Goal: Communication & Community: Share content

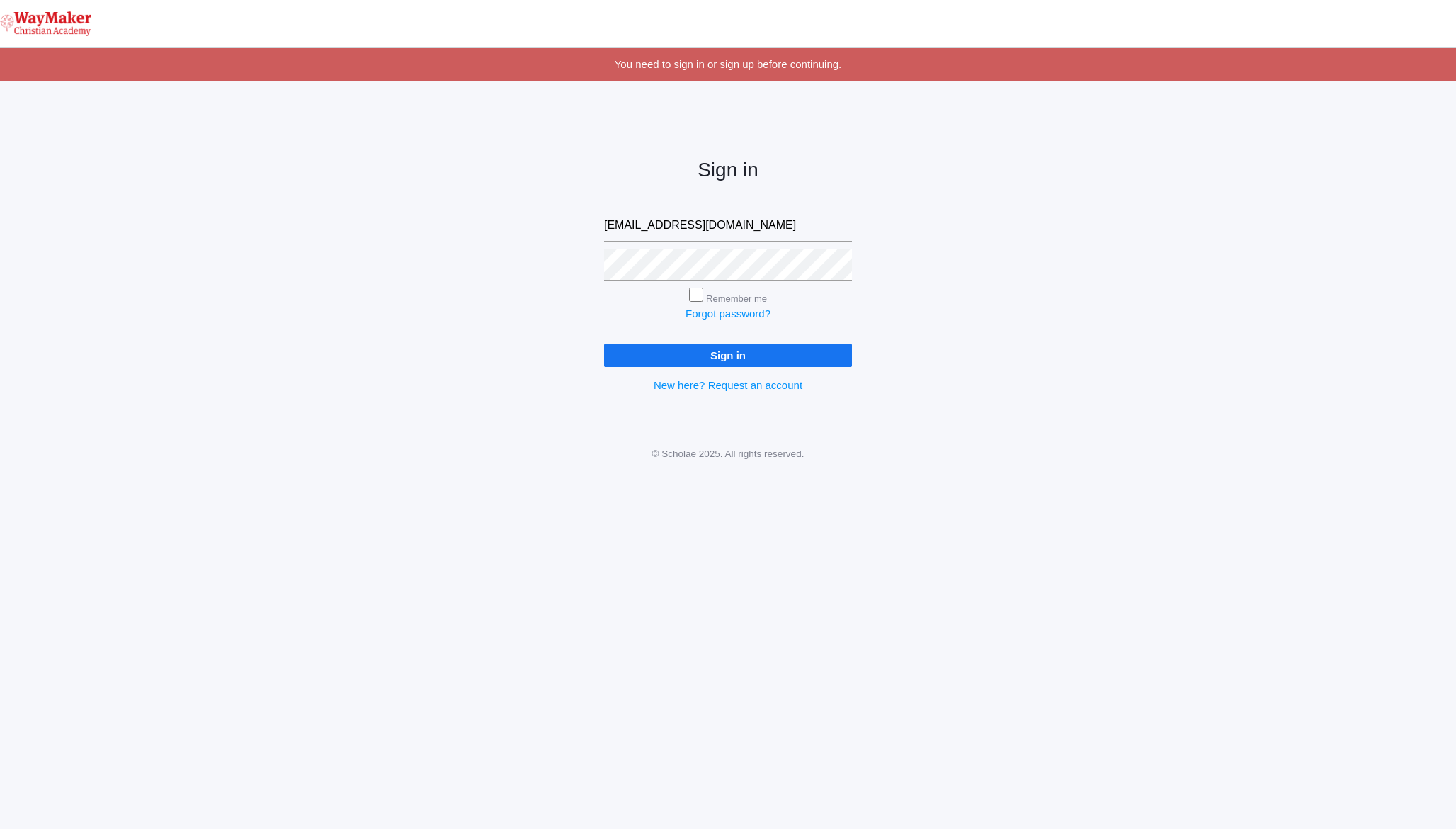
type input "admin@waymakerchristian.com"
click at [604, 344] on input "Sign in" at bounding box center [728, 355] width 247 height 23
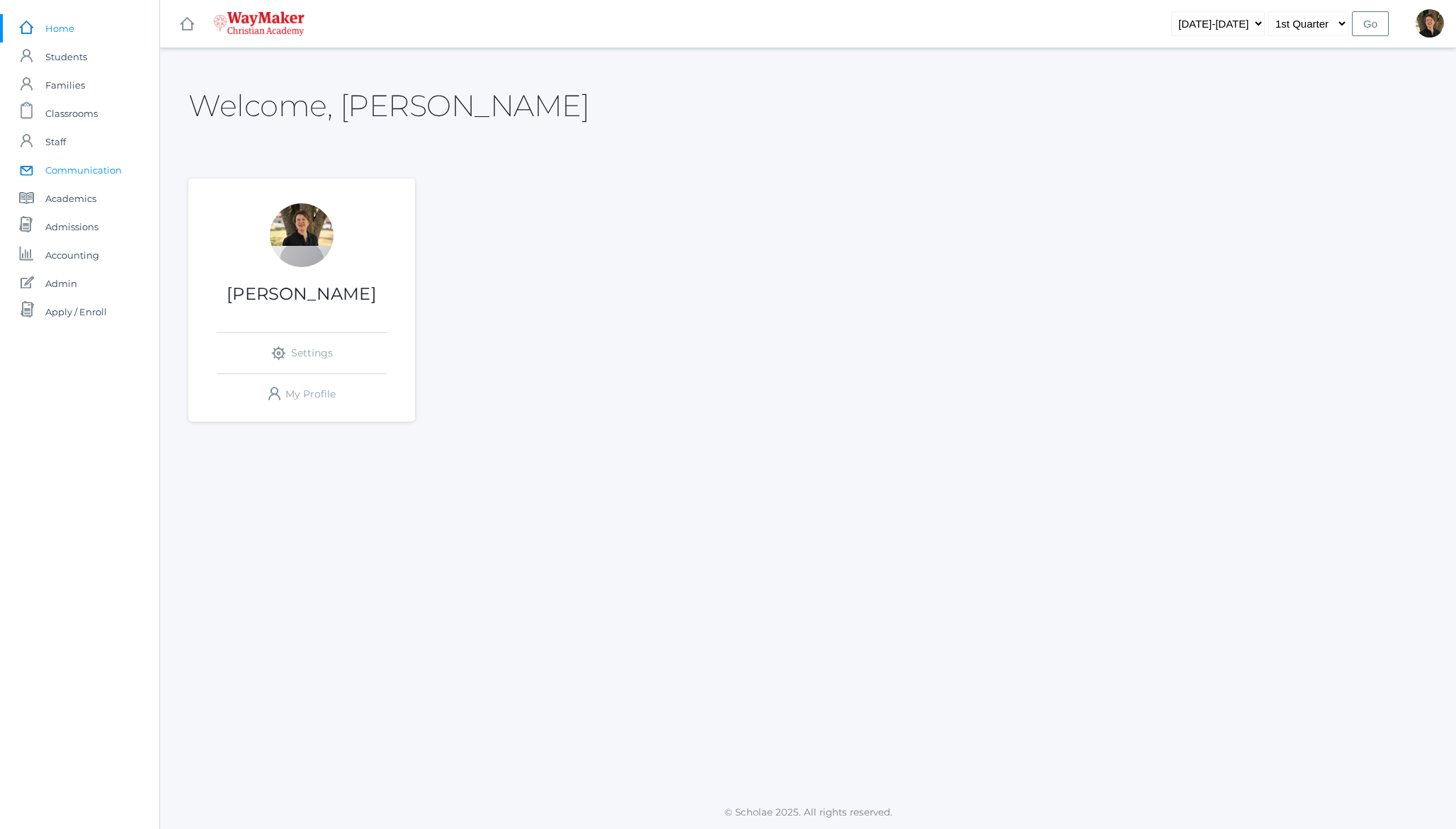
click at [61, 175] on span "Communication" at bounding box center [84, 170] width 77 height 28
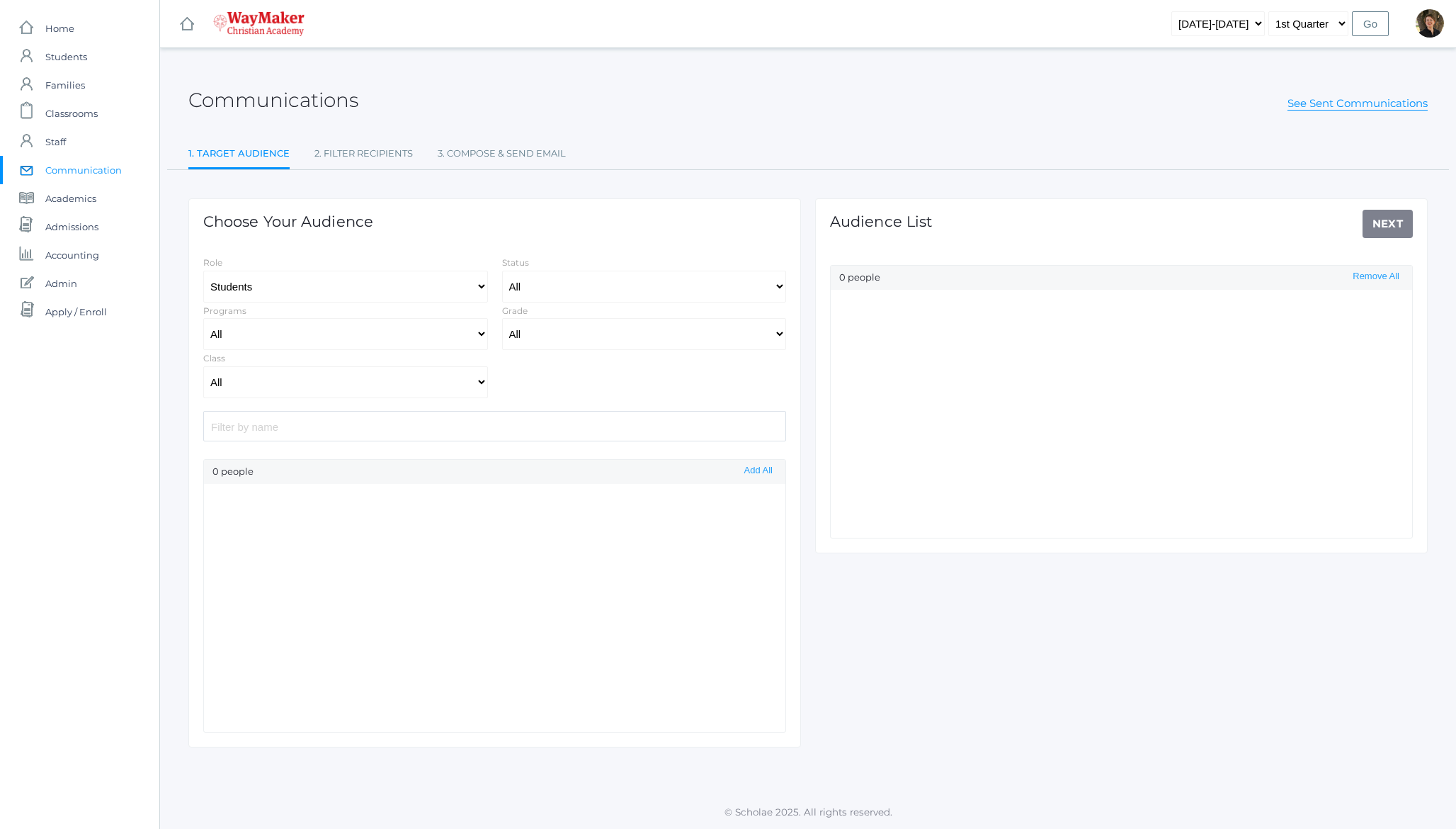
select select "Enrolled"
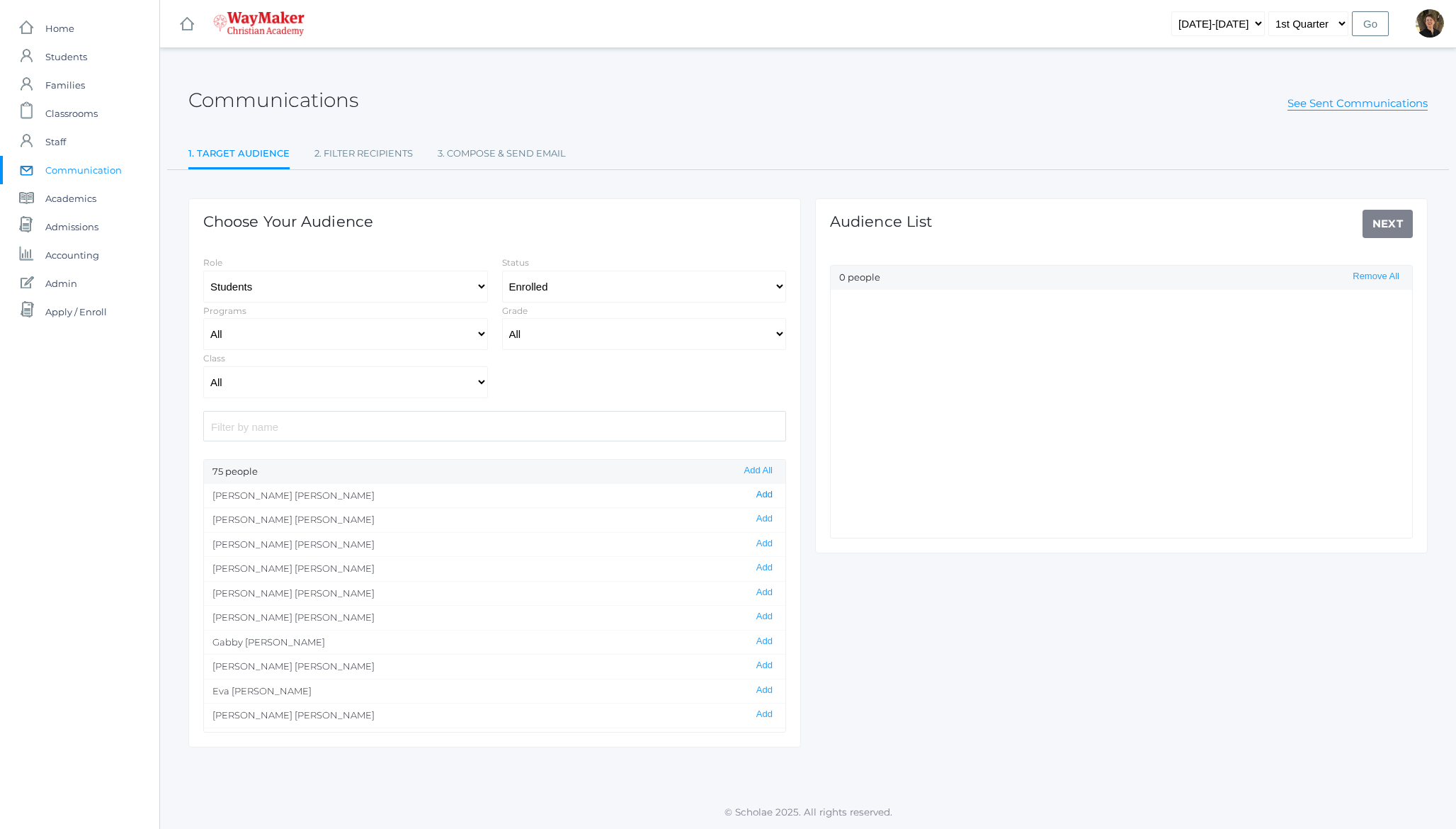
click at [760, 496] on button "Add" at bounding box center [764, 495] width 25 height 12
click at [1391, 223] on link "Next" at bounding box center [1387, 224] width 51 height 28
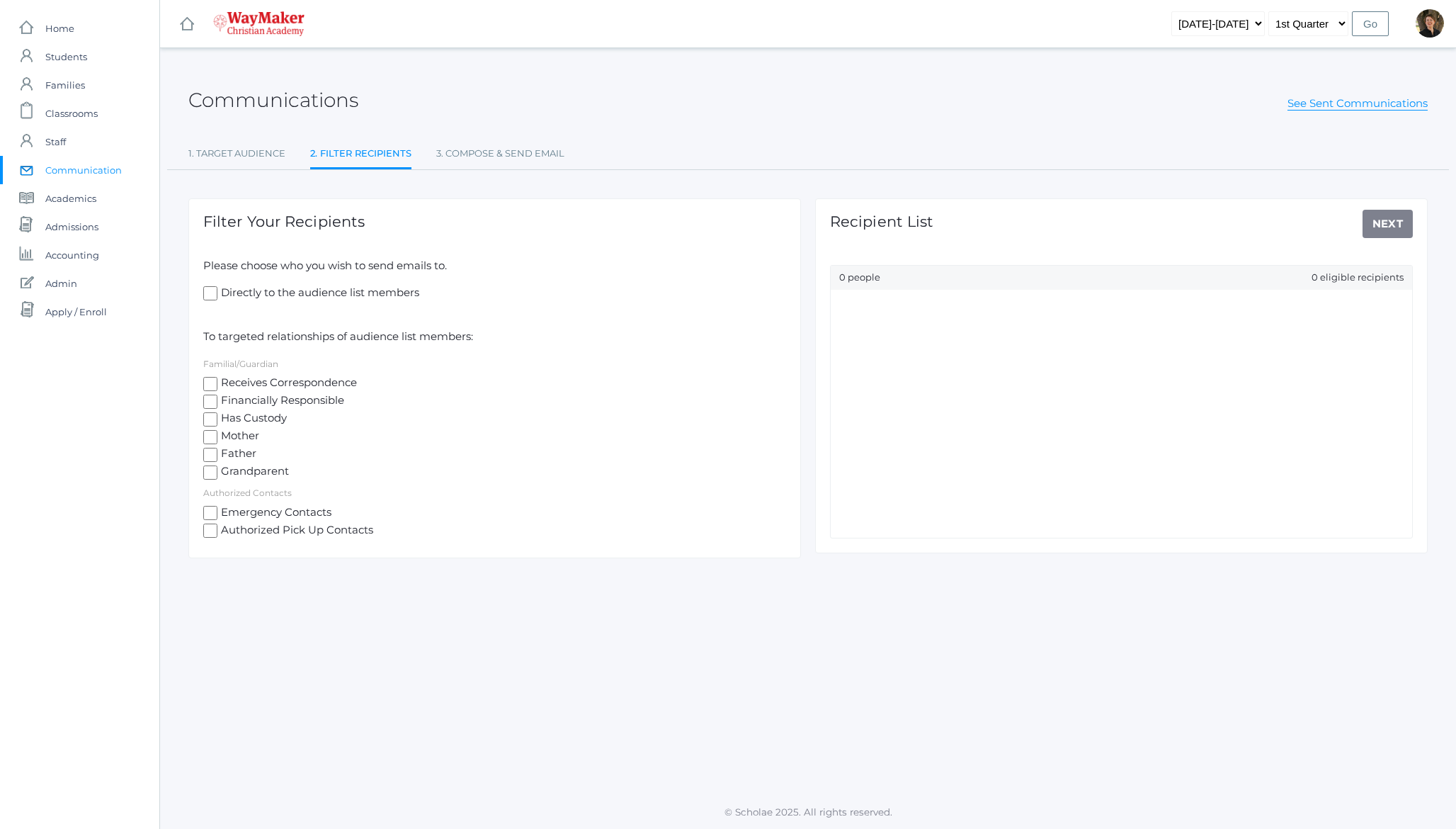
click at [235, 439] on span "Mother" at bounding box center [238, 437] width 42 height 18
click at [217, 439] on input "Mother" at bounding box center [210, 437] width 14 height 14
checkbox input "true"
click at [1387, 224] on link "Next" at bounding box center [1387, 224] width 51 height 28
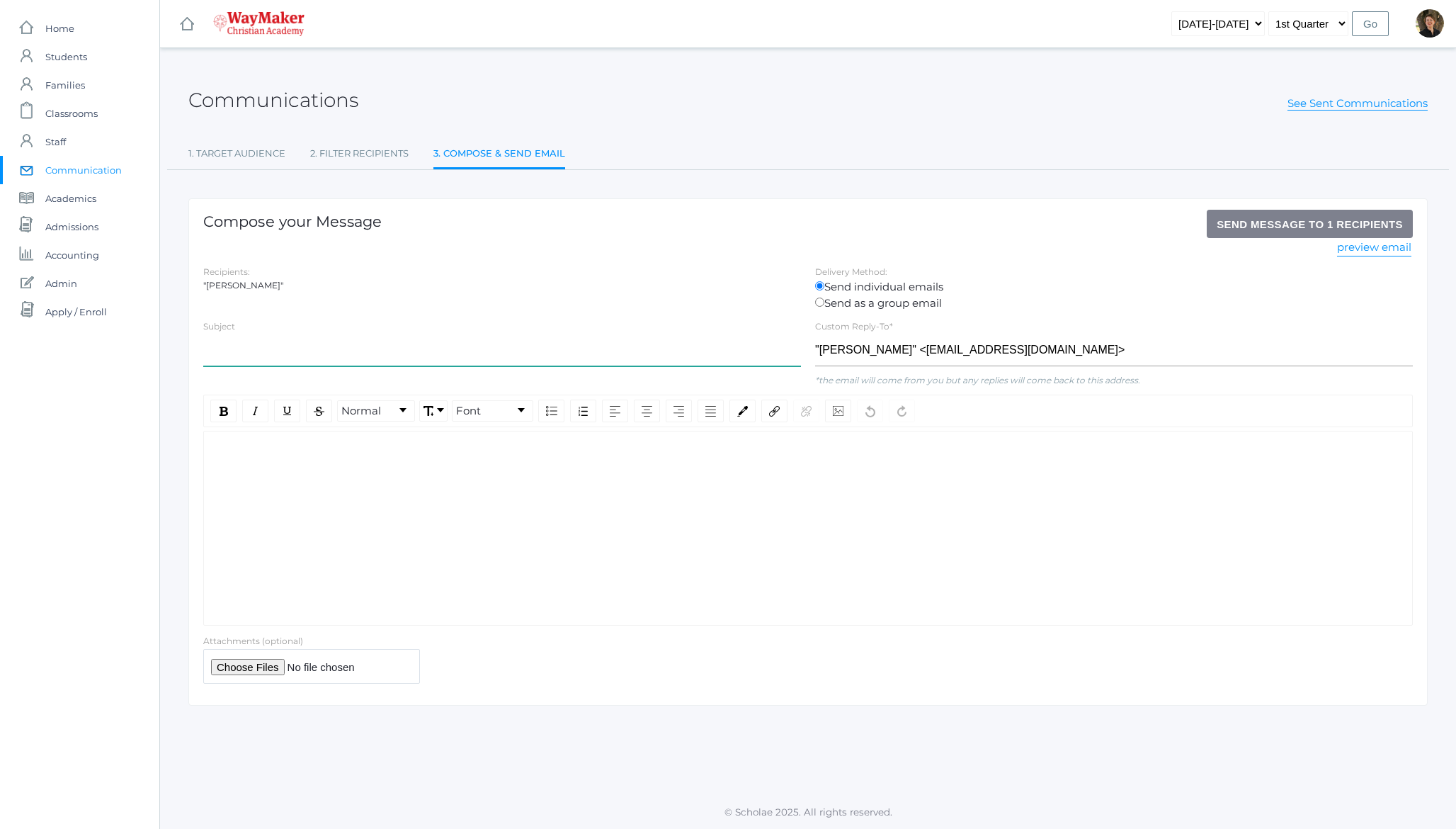
click at [479, 353] on input "text" at bounding box center [501, 350] width 597 height 32
type input "test"
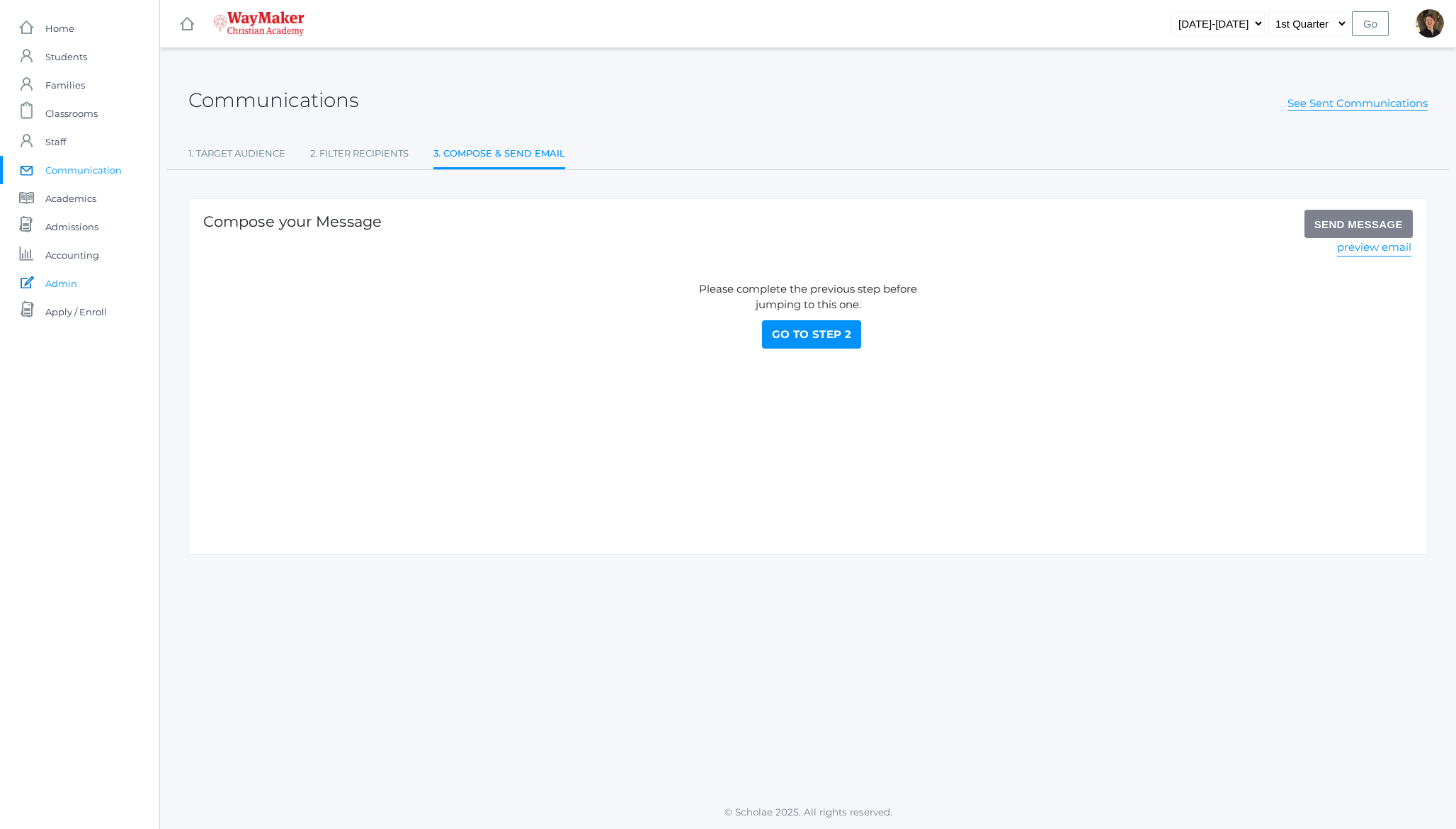
click at [63, 286] on span "Admin" at bounding box center [61, 283] width 32 height 28
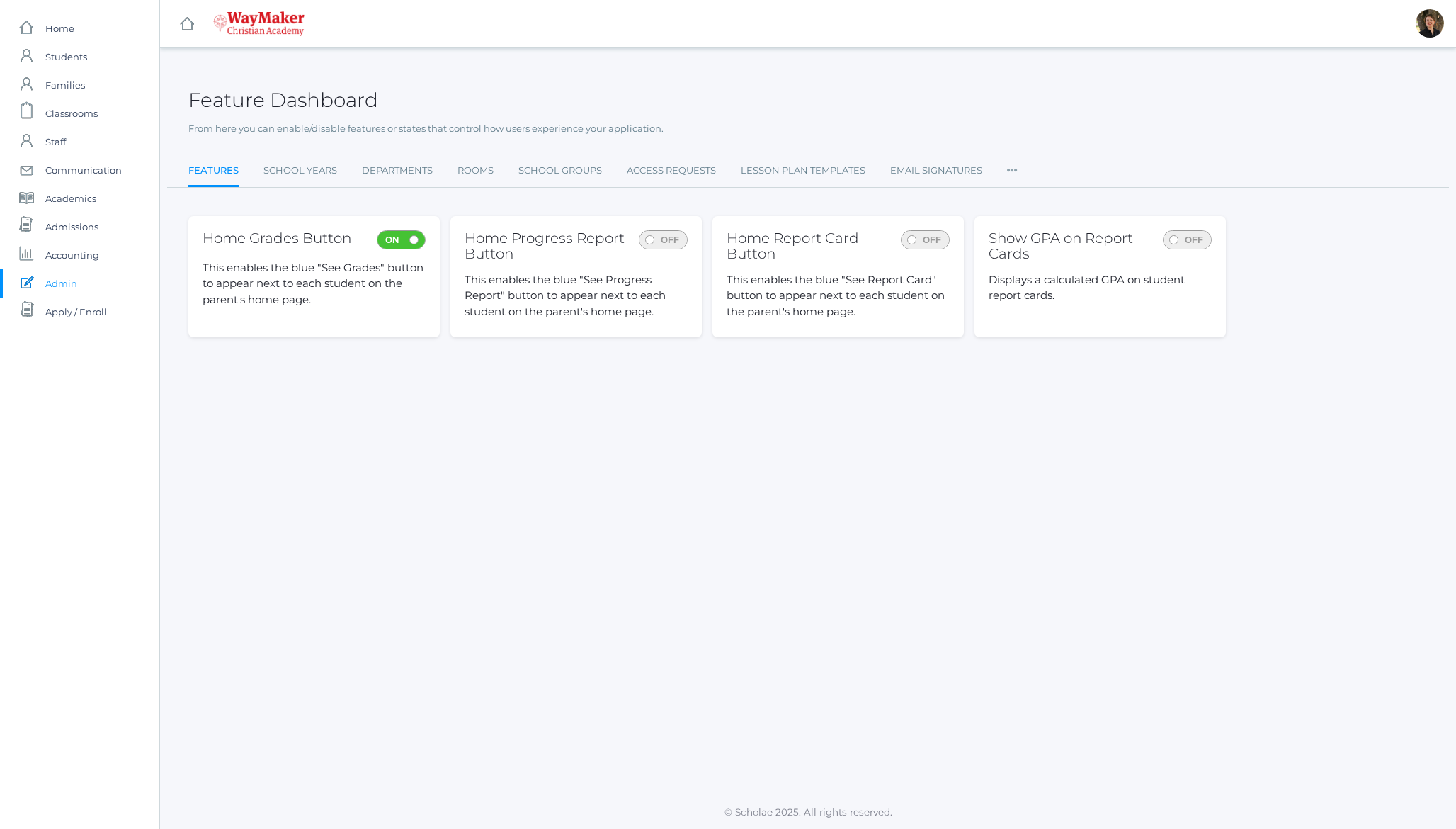
click at [1016, 170] on icon at bounding box center [1012, 166] width 11 height 19
click at [1013, 119] on div "Feature Dashboard From here you can enable/disable features or states that cont…" at bounding box center [808, 126] width 1239 height 122
click at [459, 124] on p "From here you can enable/disable features or states that control how users expe…" at bounding box center [808, 129] width 1239 height 14
click at [531, 110] on div "Feature Dashboard" at bounding box center [808, 92] width 1239 height 53
click at [452, 86] on div "Feature Dashboard" at bounding box center [808, 92] width 1239 height 53
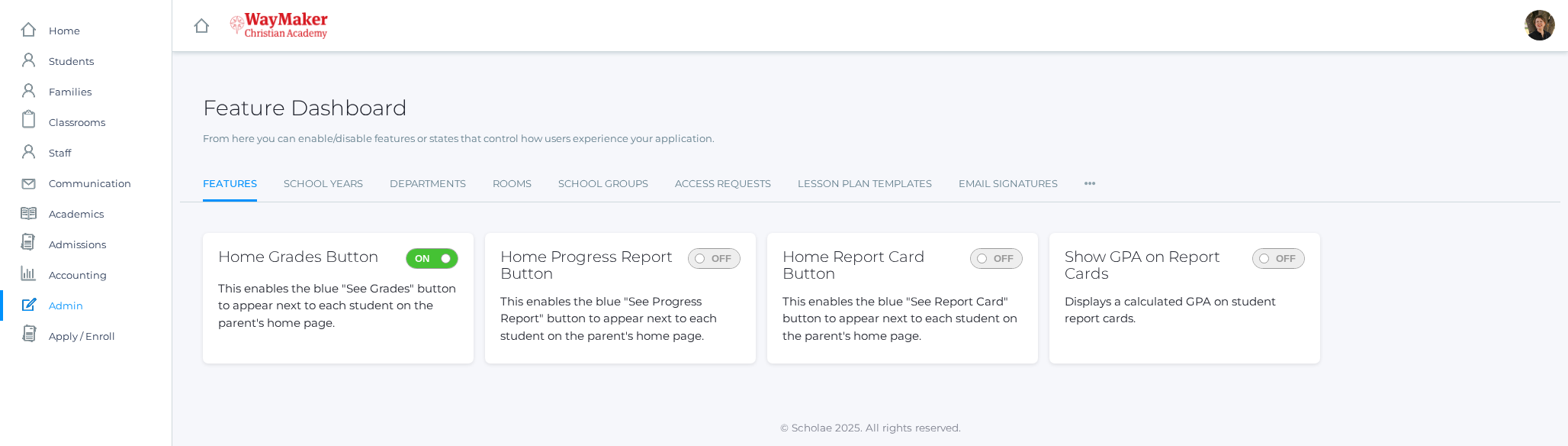
click at [292, 104] on h2 "Feature Dashboard" at bounding box center [305, 107] width 204 height 24
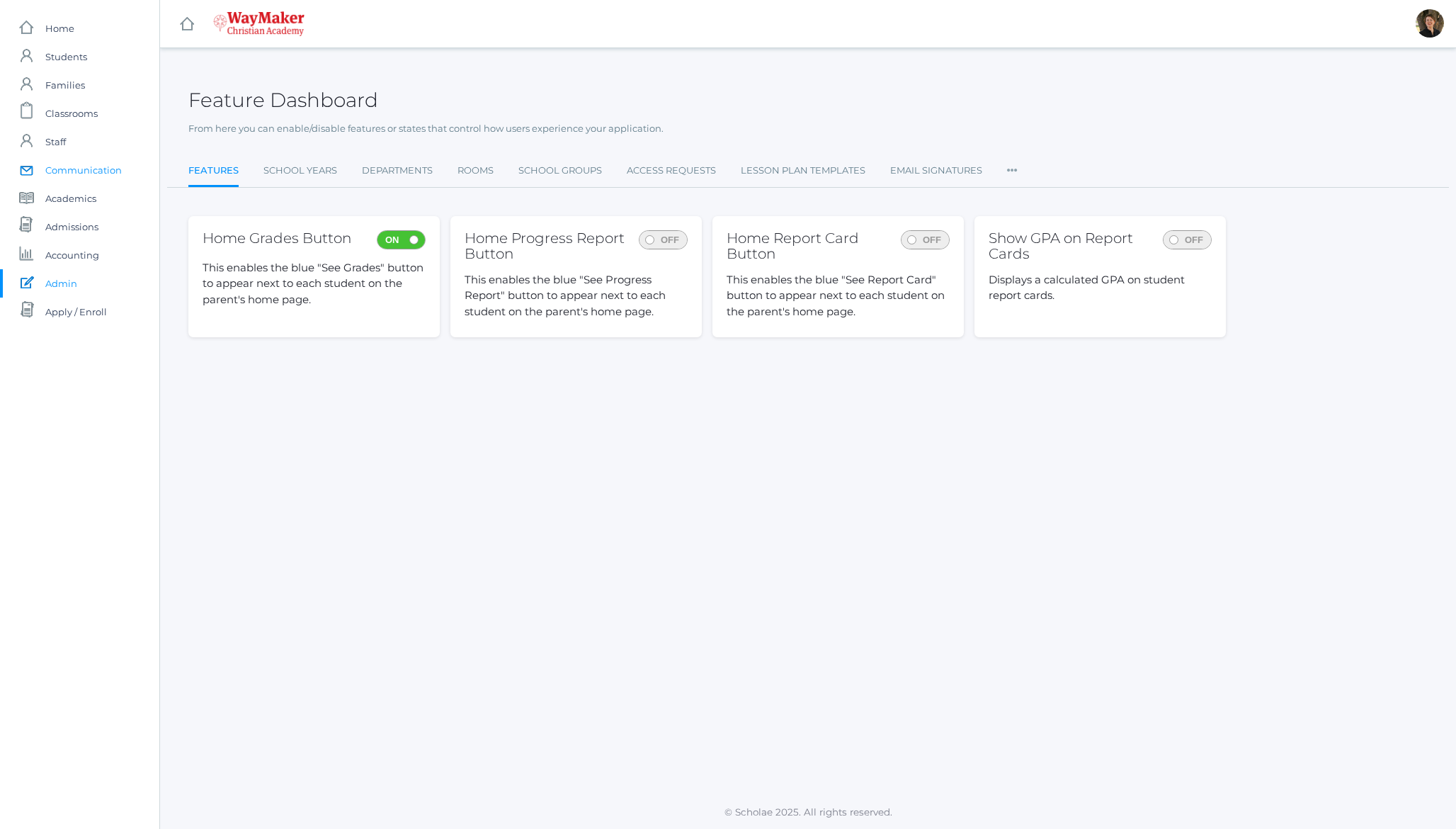
click at [76, 173] on span "Communication" at bounding box center [84, 170] width 77 height 28
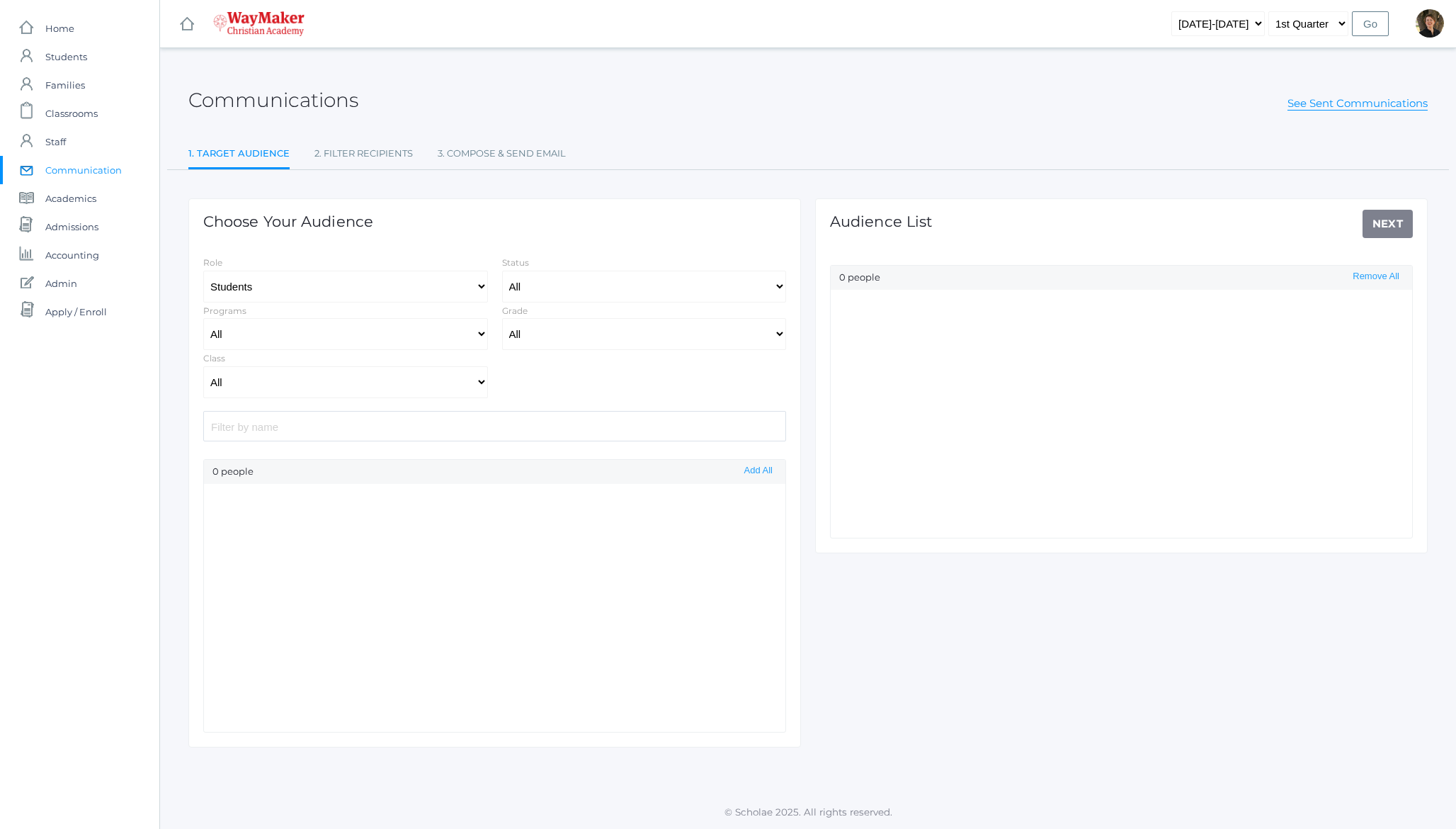
select select "Enrolled"
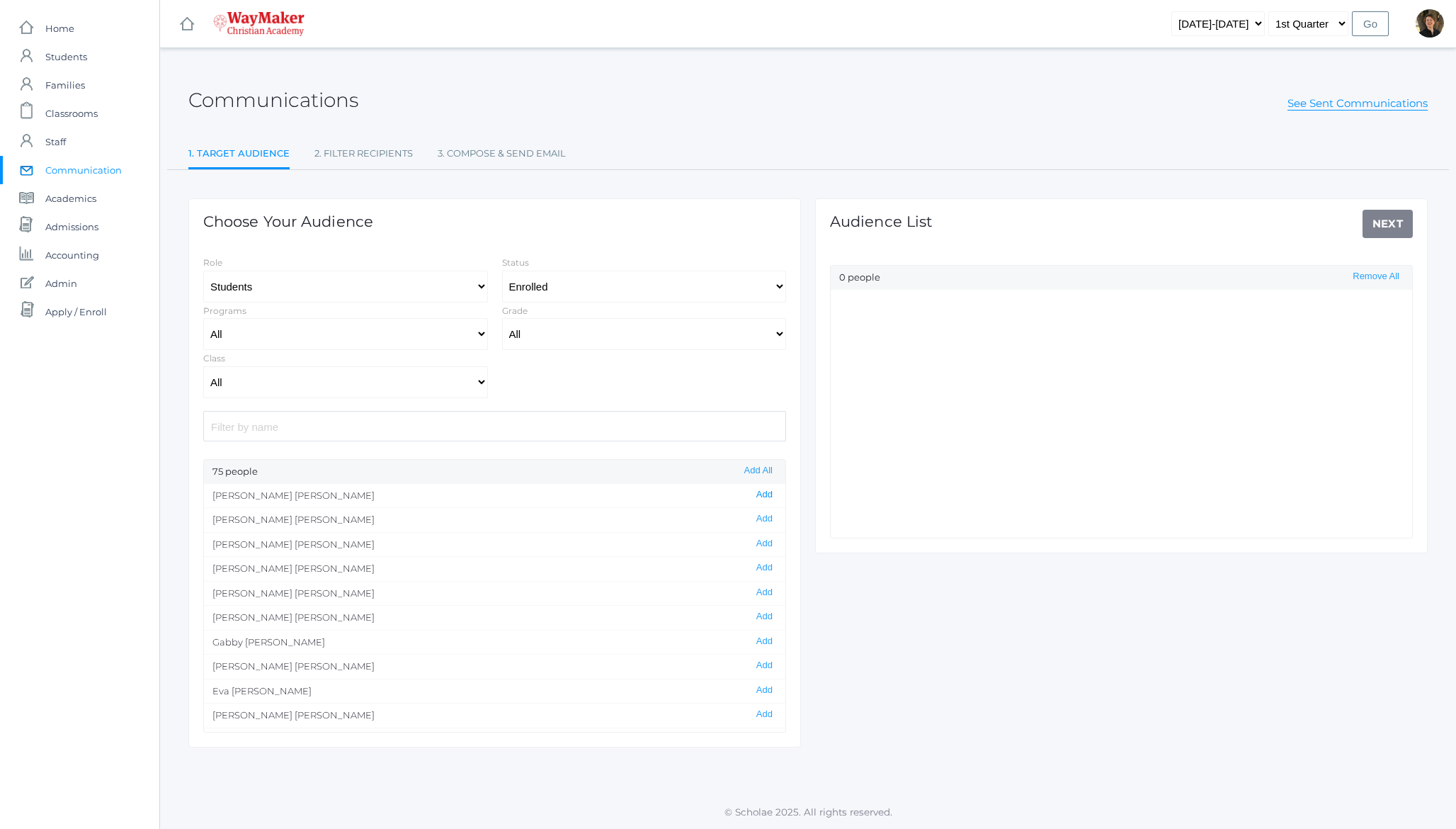
click at [770, 497] on button "Add" at bounding box center [764, 495] width 25 height 12
click at [1394, 227] on link "Next" at bounding box center [1387, 224] width 51 height 28
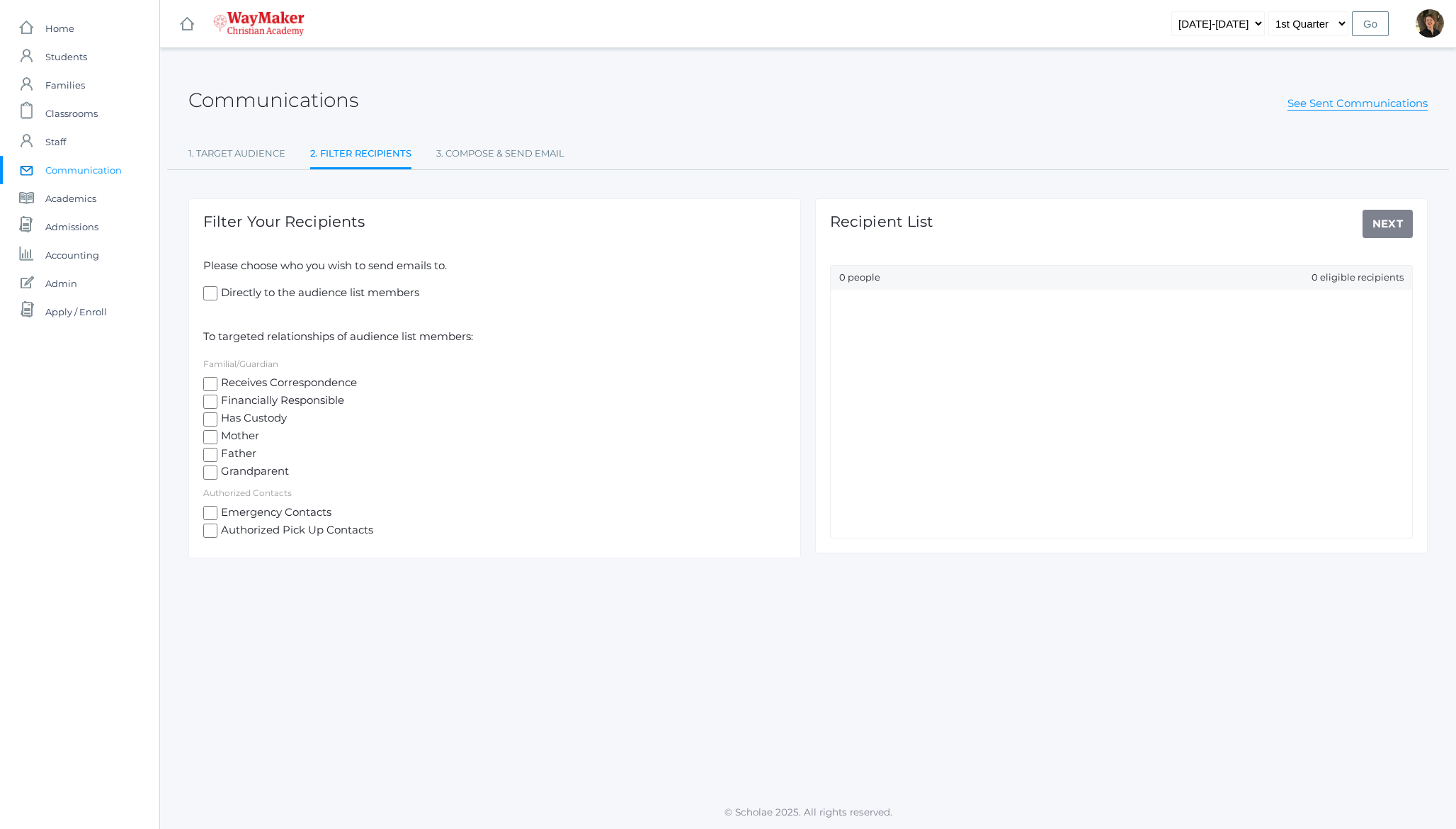
click at [230, 439] on span "Mother" at bounding box center [238, 437] width 42 height 18
click at [217, 439] on input "Mother" at bounding box center [210, 437] width 14 height 14
checkbox input "true"
click at [1387, 220] on link "Next" at bounding box center [1387, 224] width 51 height 28
select select "4"
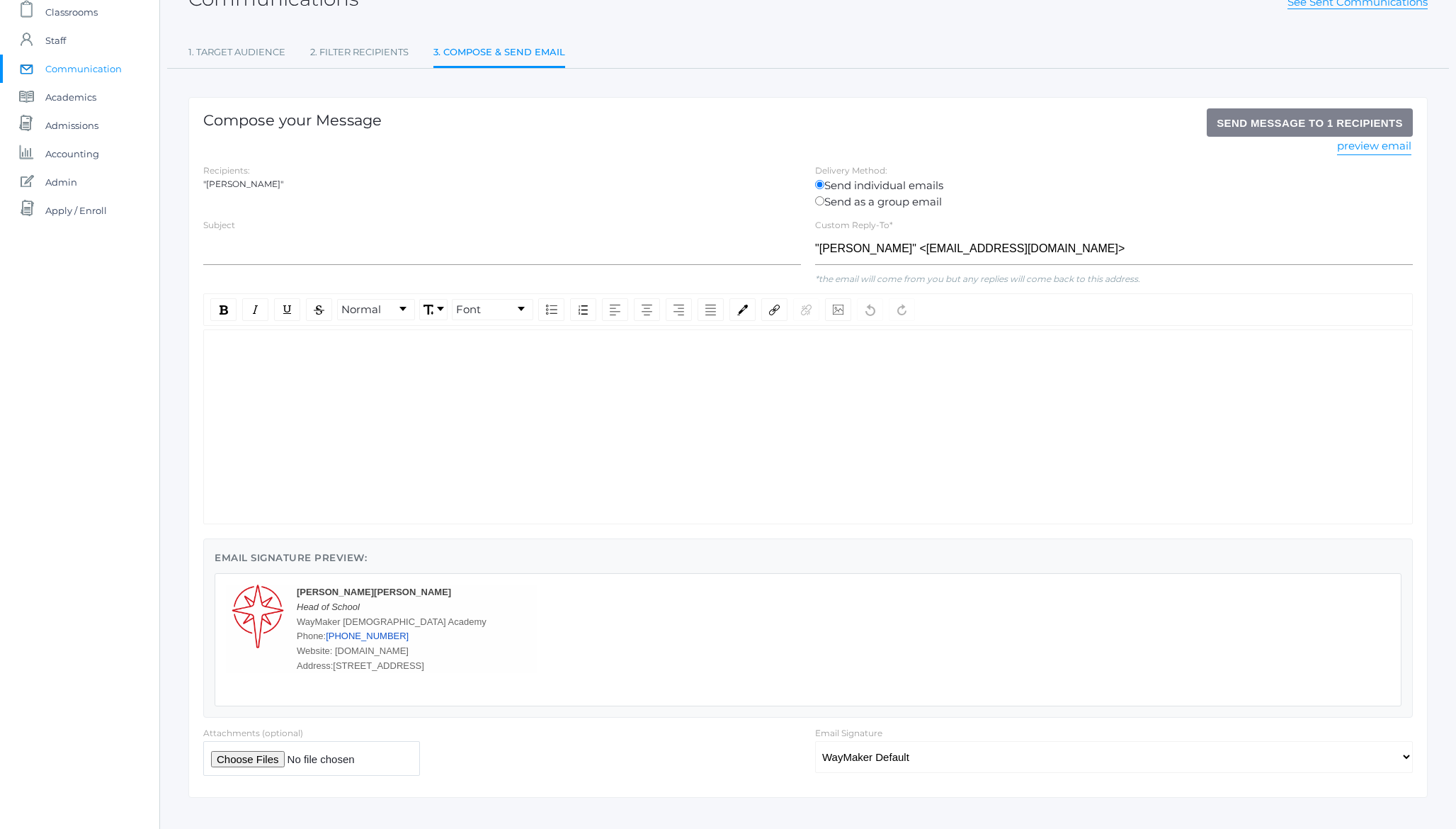
scroll to position [121, 0]
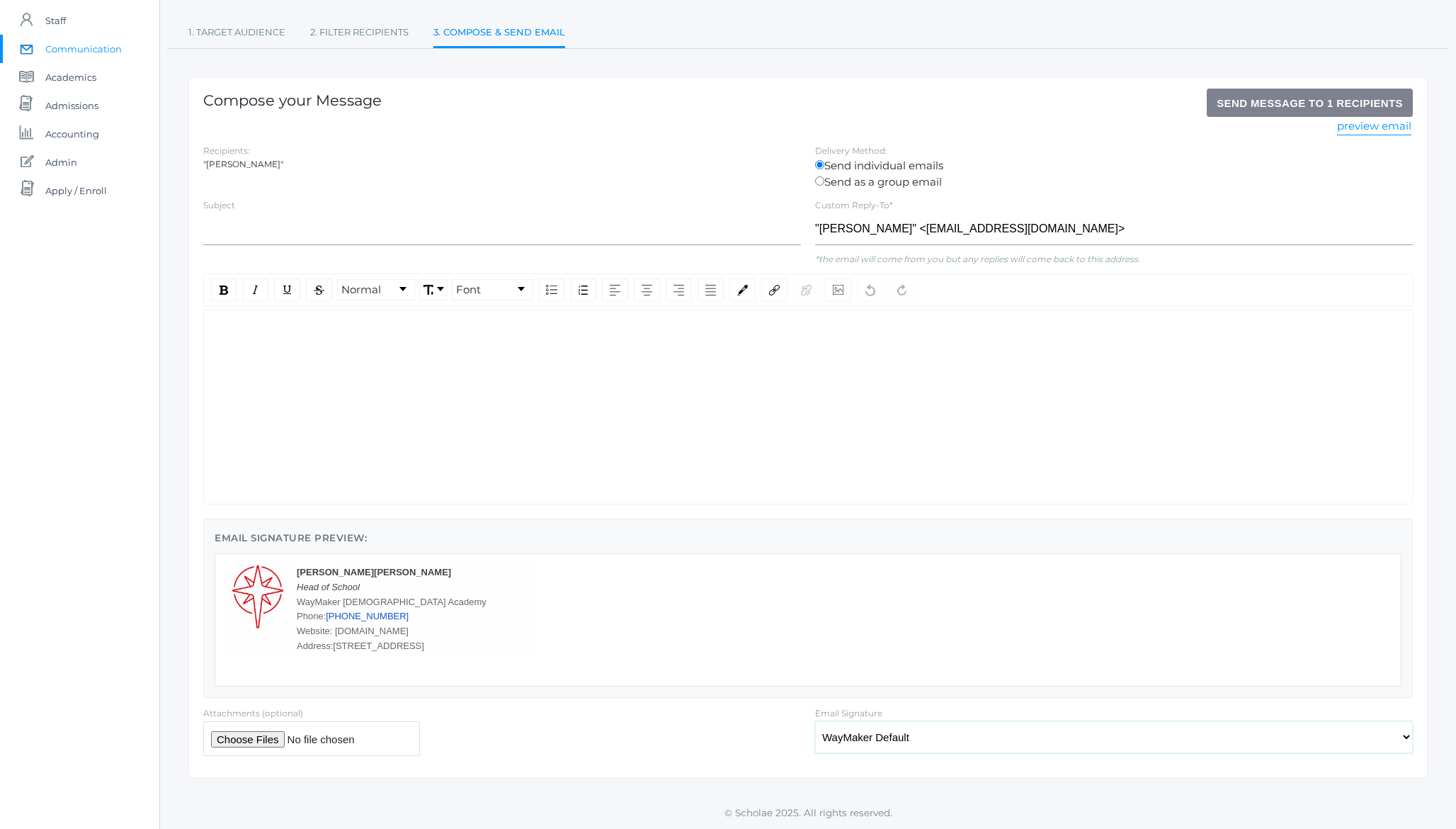
click at [870, 746] on select "None WayMaker Default" at bounding box center [1113, 737] width 597 height 32
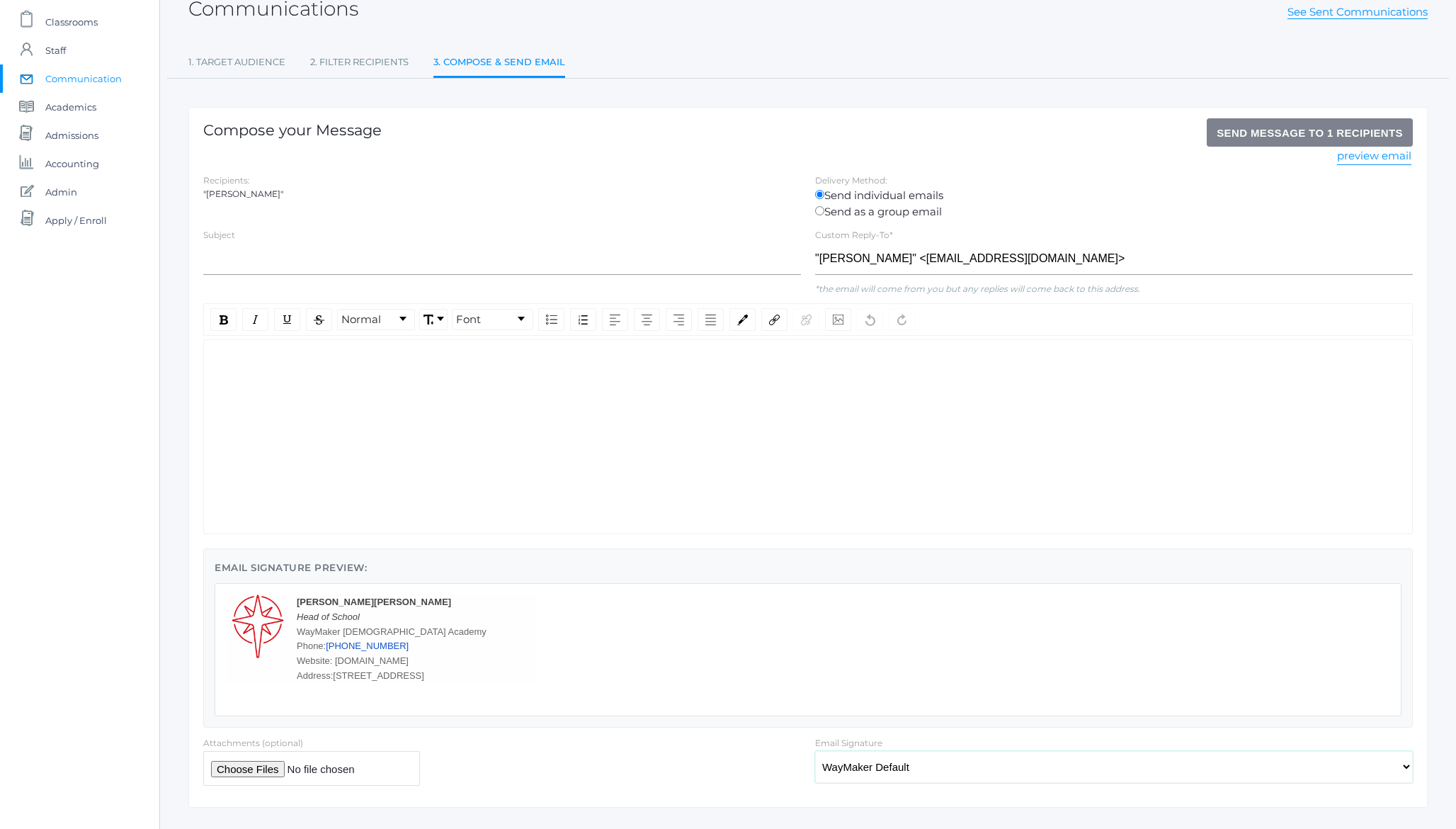
scroll to position [104, 0]
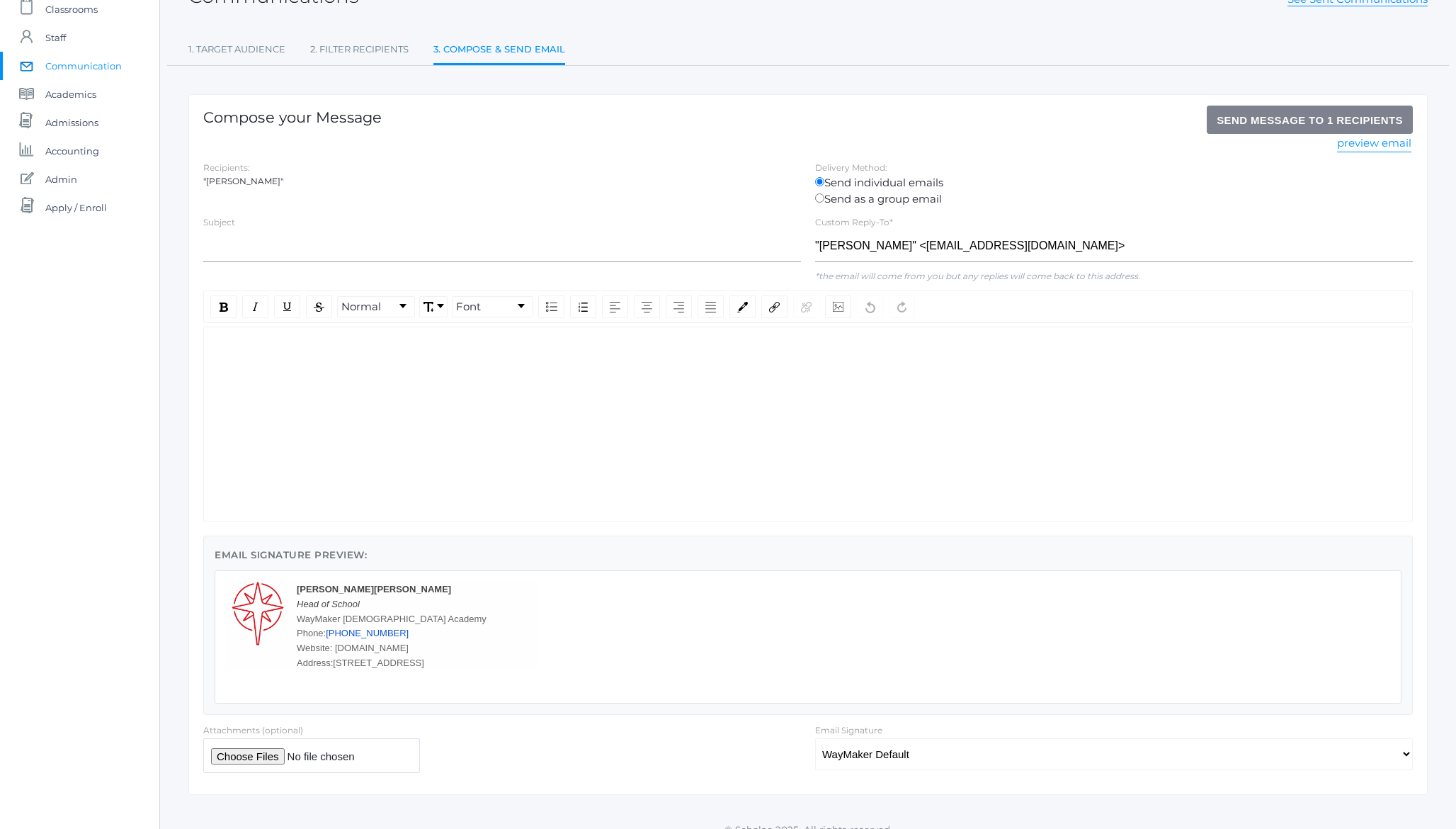
click at [693, 743] on div at bounding box center [501, 755] width 597 height 35
click at [918, 754] on select "None WayMaker Default" at bounding box center [1113, 754] width 597 height 32
click at [870, 753] on select "None WayMaker Default" at bounding box center [1113, 754] width 597 height 32
click at [815, 738] on select "None WayMaker Default" at bounding box center [1113, 754] width 597 height 32
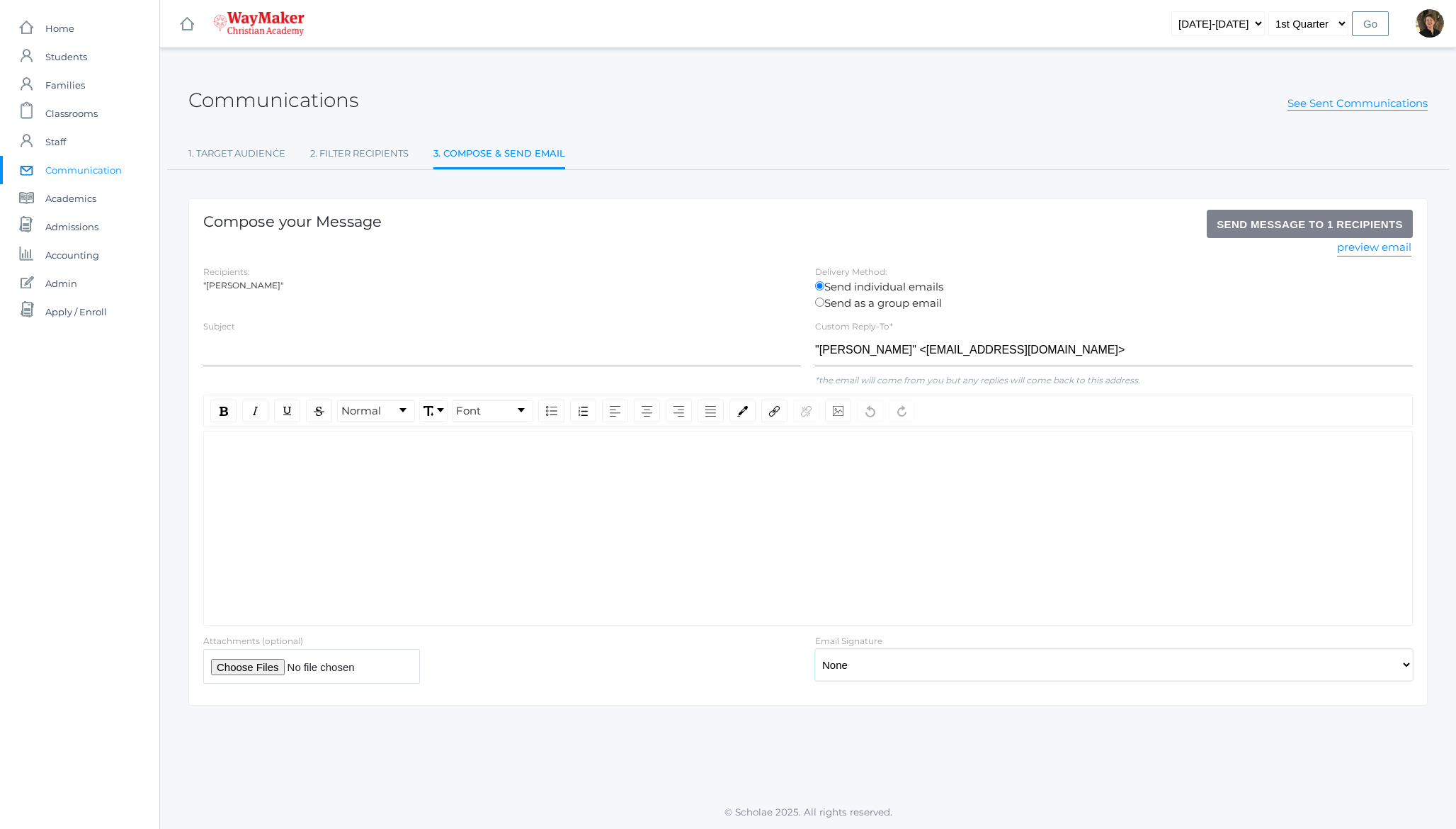
click at [878, 660] on select "None WayMaker Default" at bounding box center [1113, 665] width 597 height 32
select select "4"
click at [815, 681] on select "None WayMaker Default" at bounding box center [1113, 665] width 597 height 32
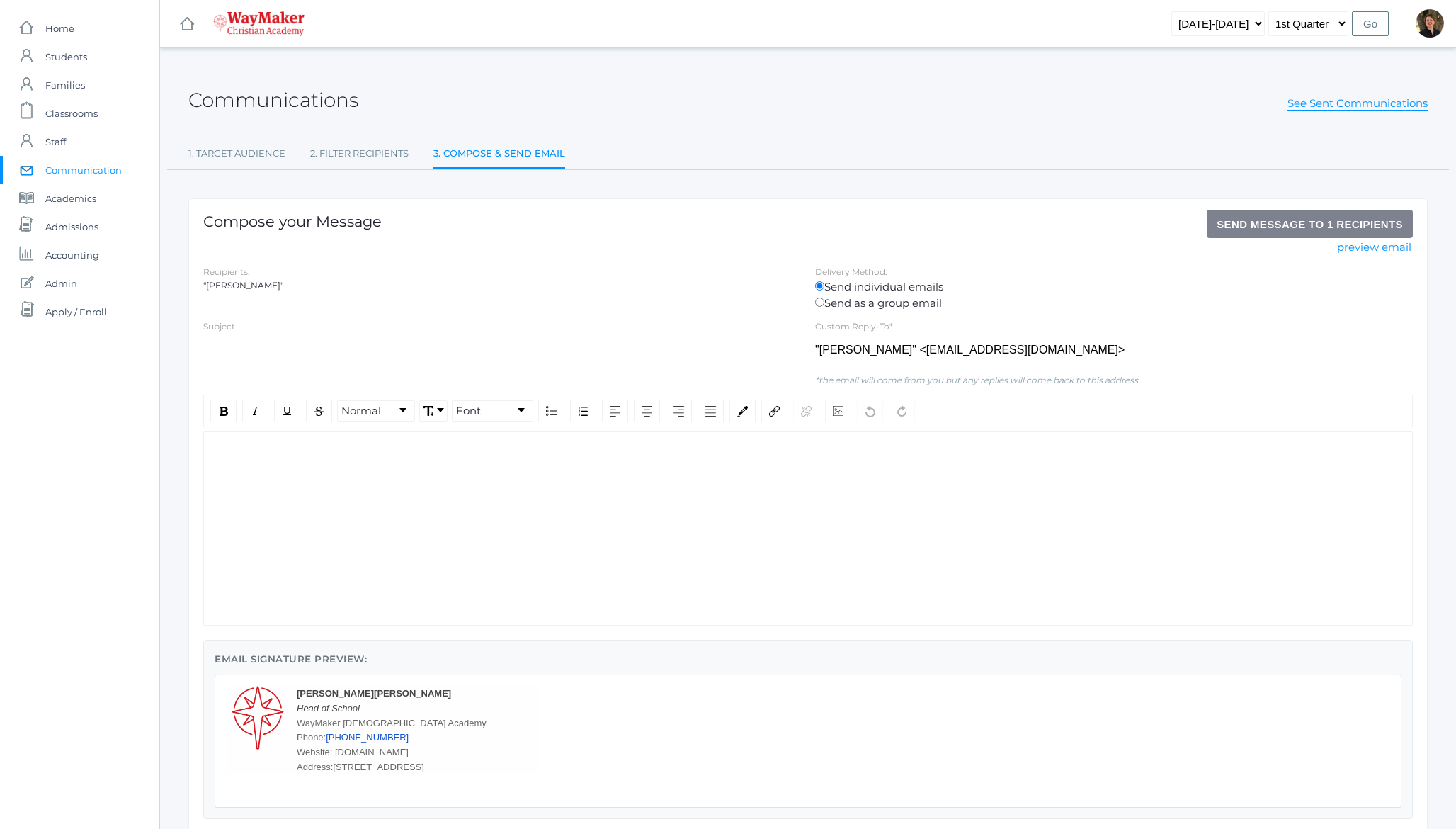
scroll to position [121, 0]
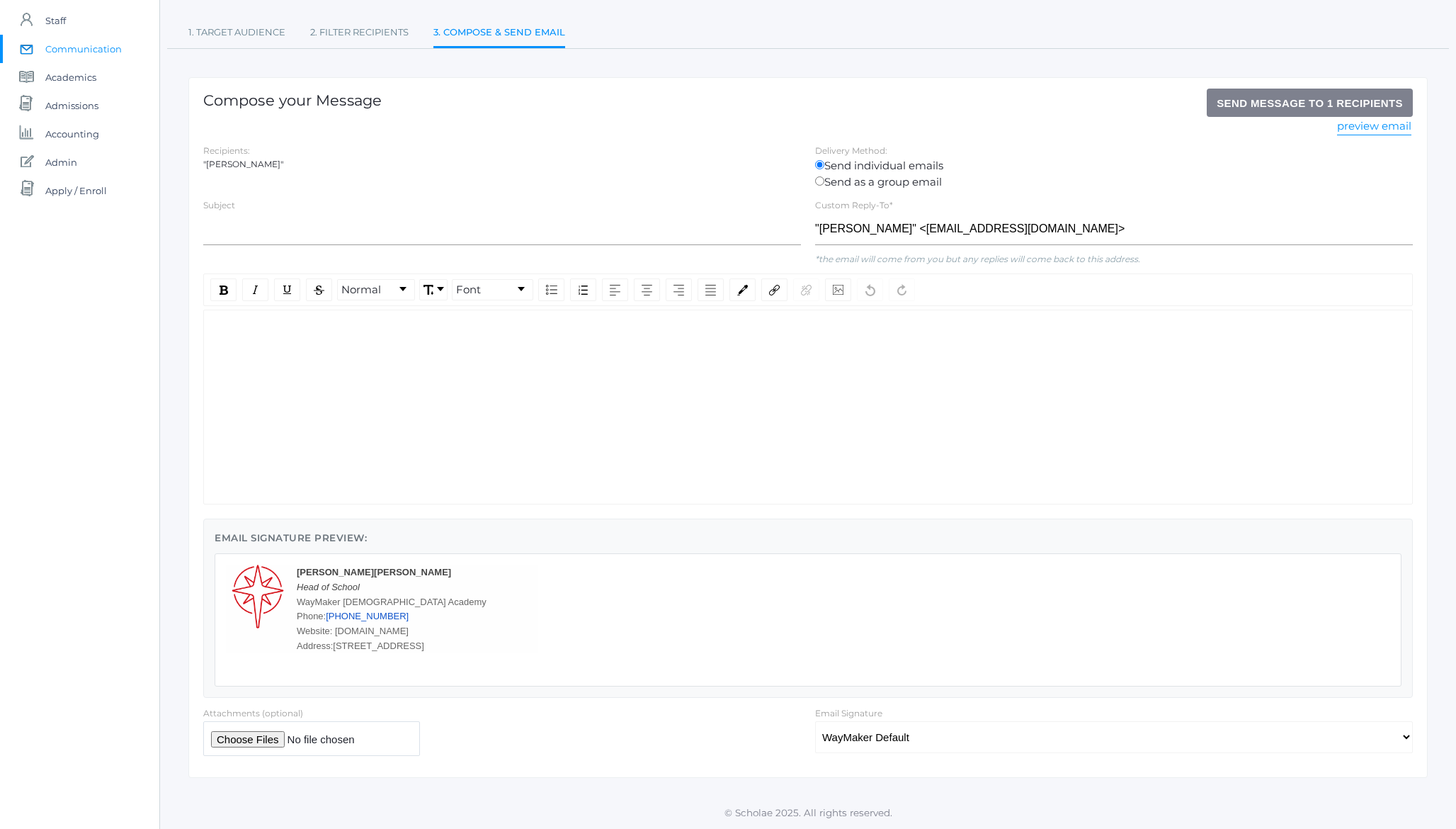
click at [564, 801] on footer "© Scholae 2025. All rights reserved." at bounding box center [808, 811] width 1296 height 33
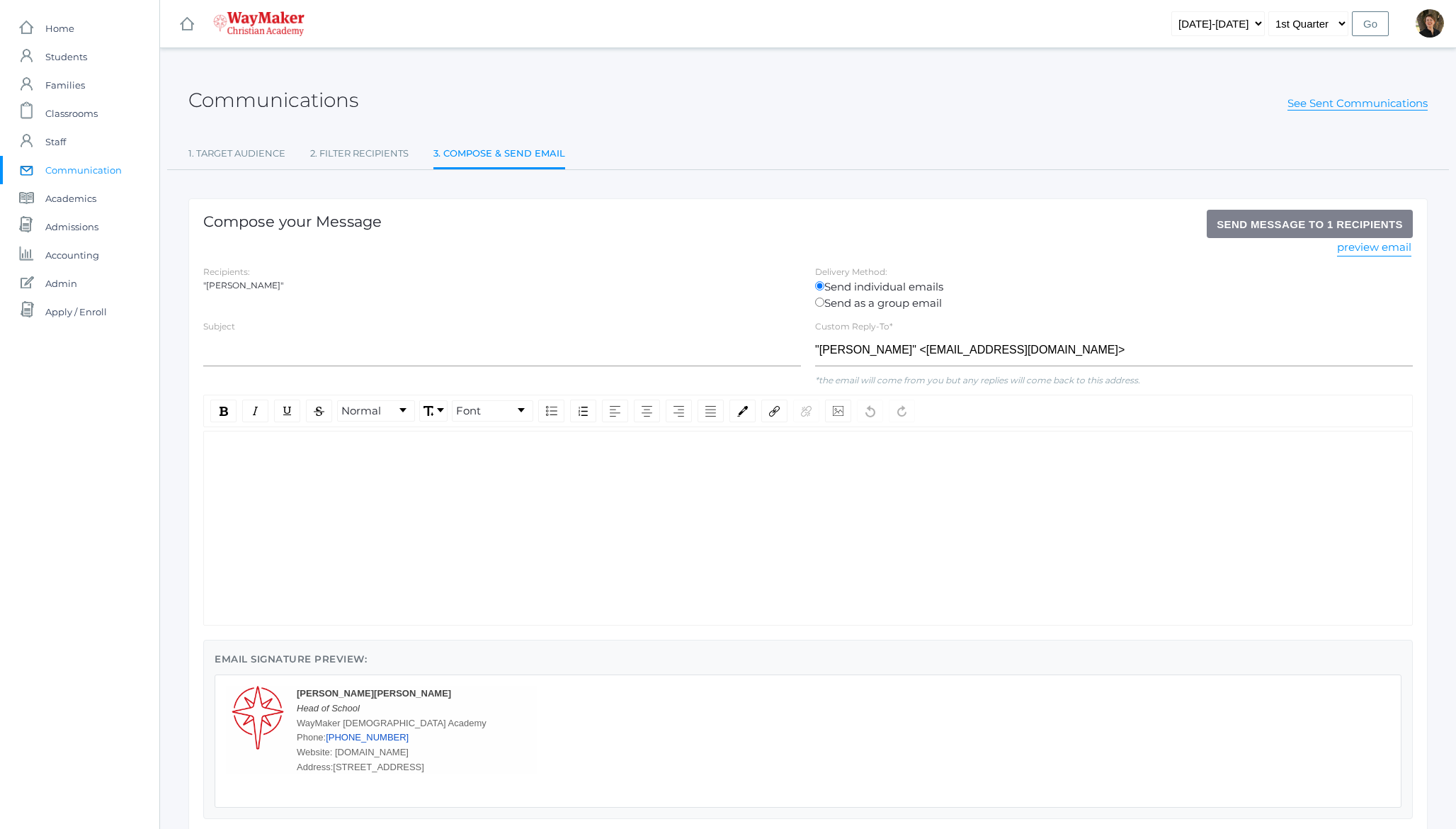
click at [174, 438] on div "Communications See Sent Communications 1. Target Audience 2. Filter Recipients …" at bounding box center [808, 483] width 1296 height 833
click at [256, 102] on h2 "Communications" at bounding box center [273, 100] width 170 height 22
click at [55, 33] on span "Home" at bounding box center [60, 28] width 29 height 28
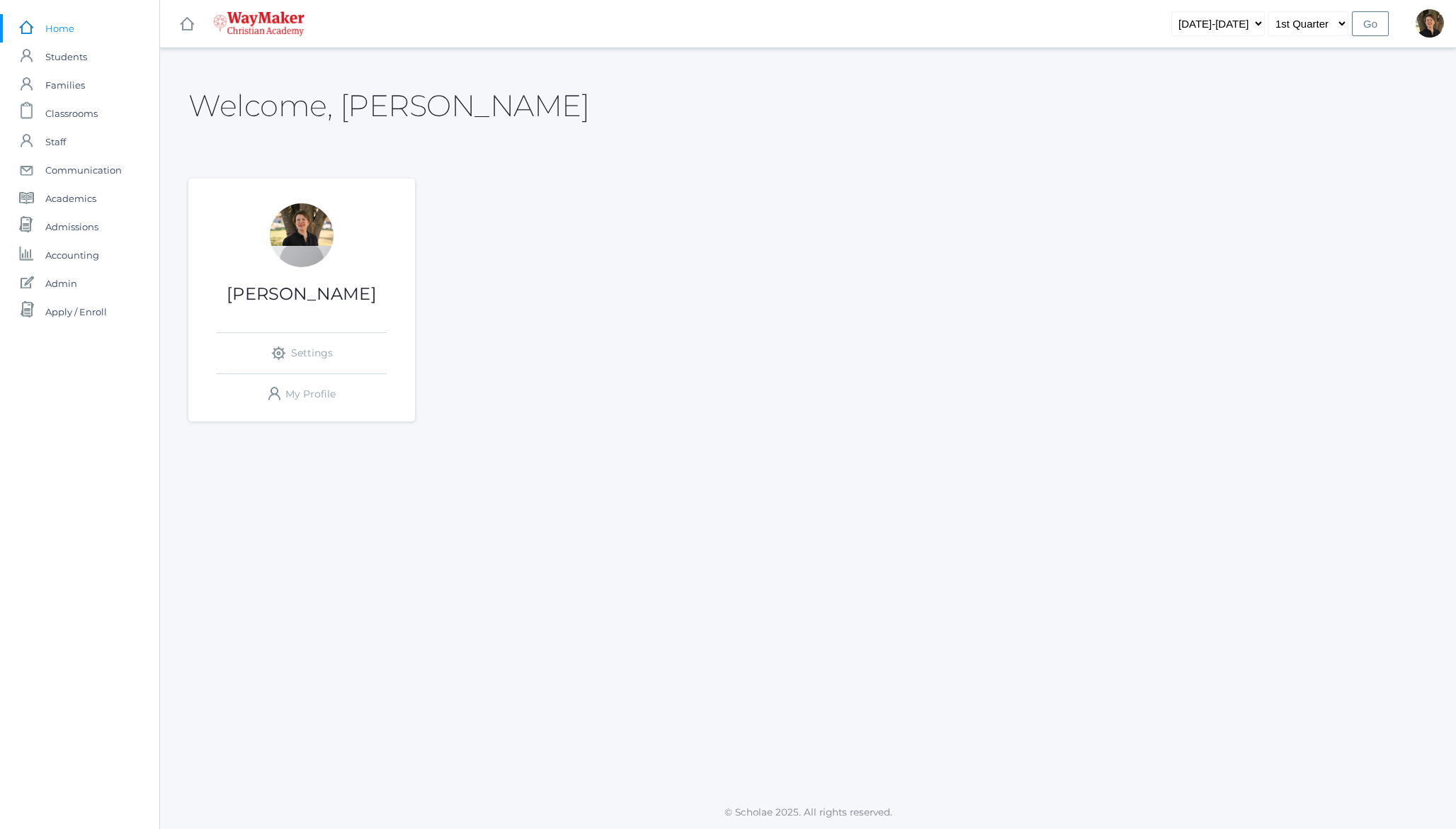
click at [279, 101] on h2 "Welcome, Dianna" at bounding box center [389, 105] width 400 height 33
click at [377, 95] on h2 "Welcome, Dianna" at bounding box center [389, 105] width 400 height 33
click at [94, 167] on span "Communication" at bounding box center [84, 170] width 77 height 28
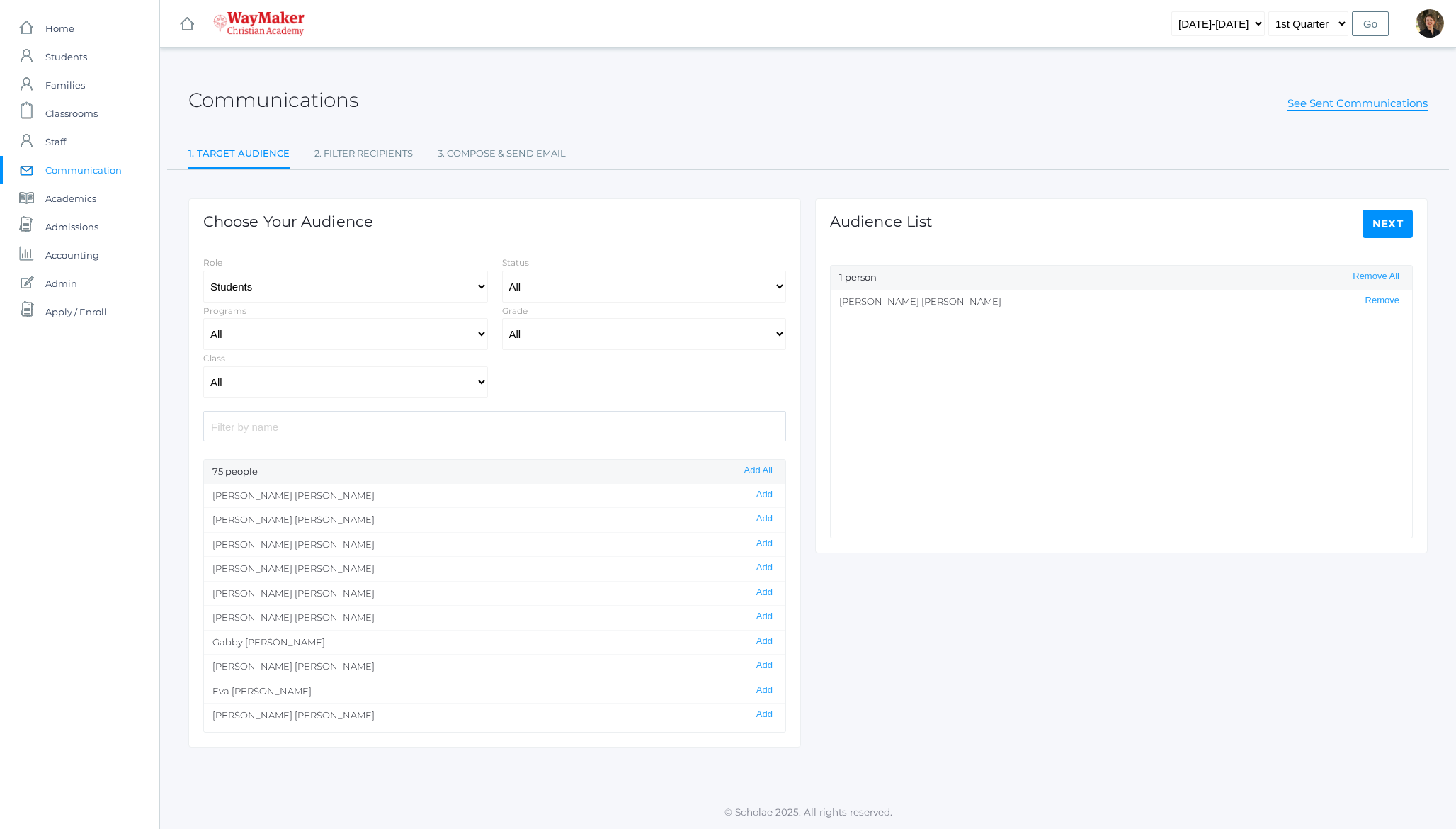
select select "Enrolled"
click at [766, 497] on button "Add" at bounding box center [764, 495] width 25 height 12
click at [1387, 229] on link "Next" at bounding box center [1387, 224] width 51 height 28
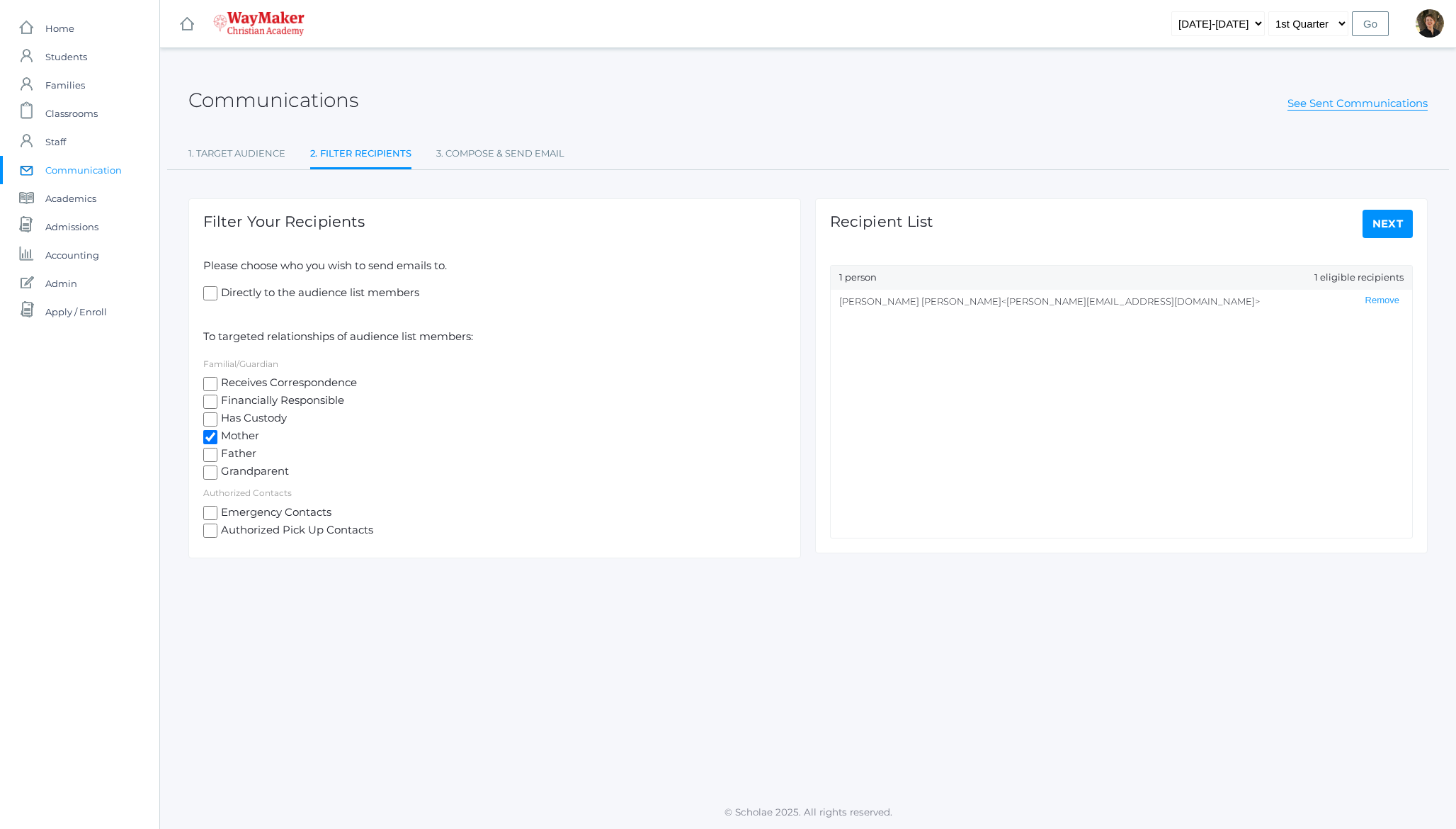
click at [1401, 223] on link "Next" at bounding box center [1387, 224] width 51 height 28
select select "4"
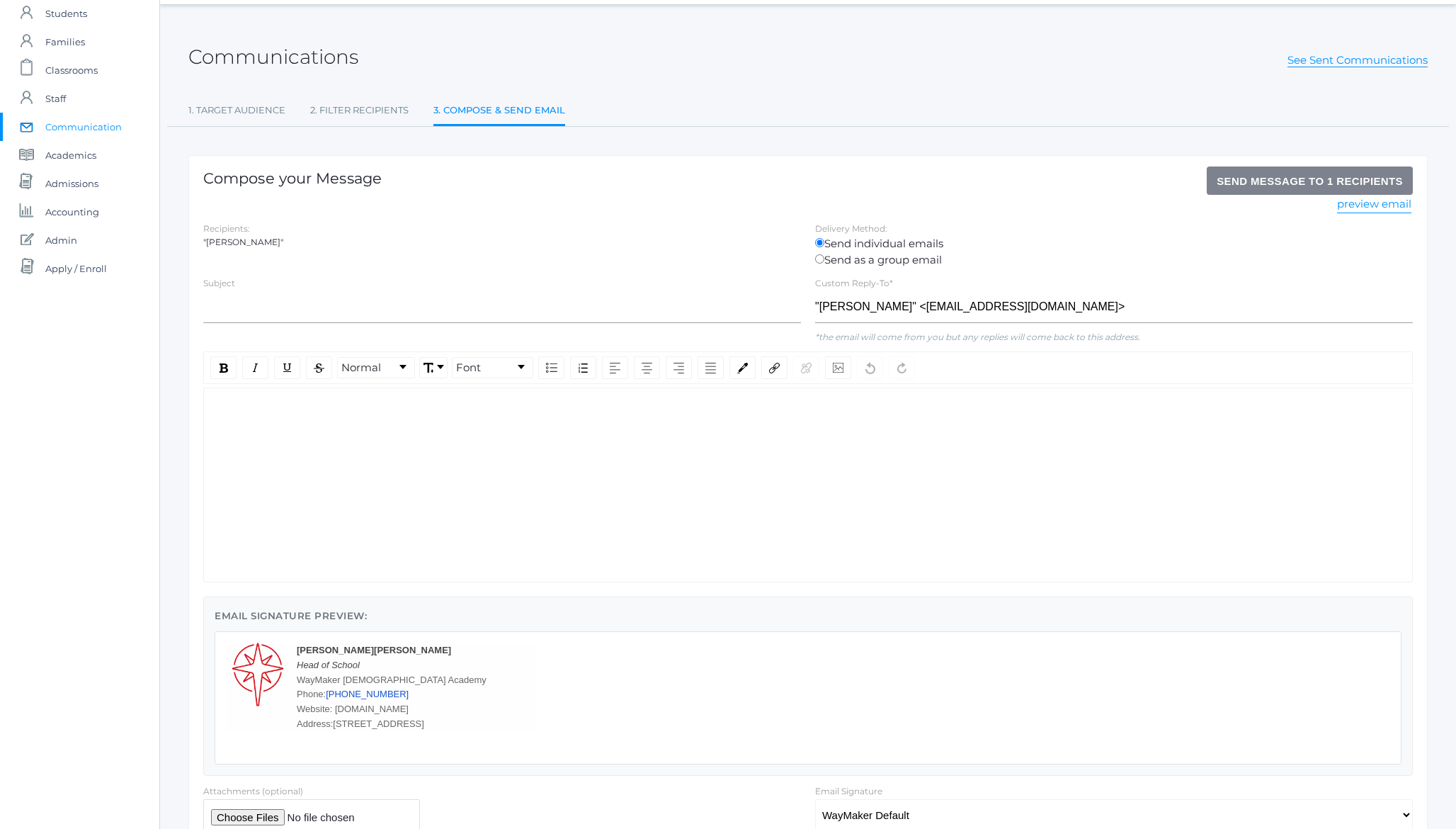
scroll to position [121, 0]
